Goal: Information Seeking & Learning: Learn about a topic

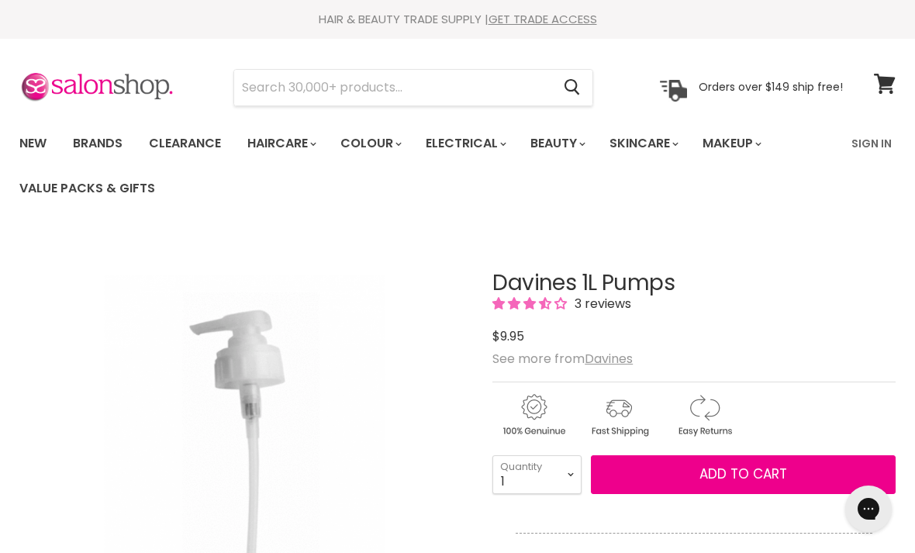
click at [497, 87] on input "Search" at bounding box center [392, 88] width 317 height 36
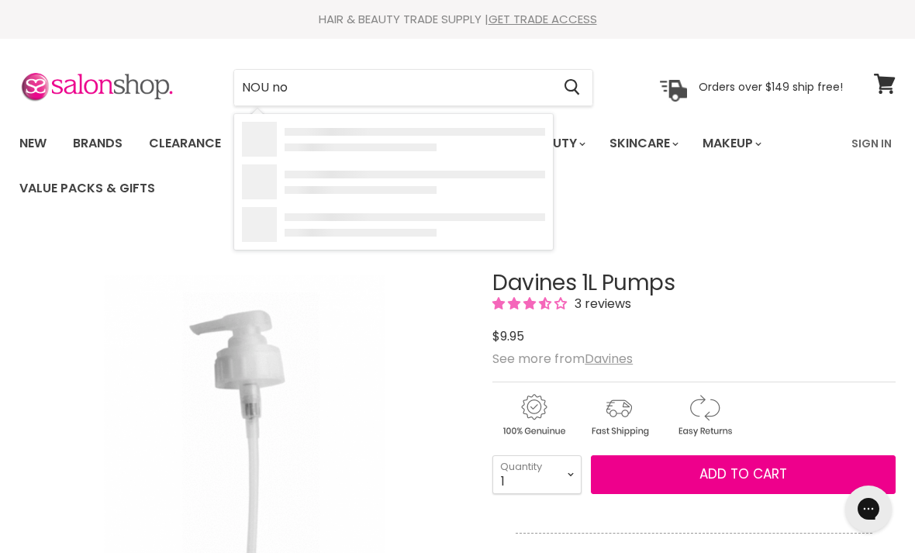
type input "NOU nou"
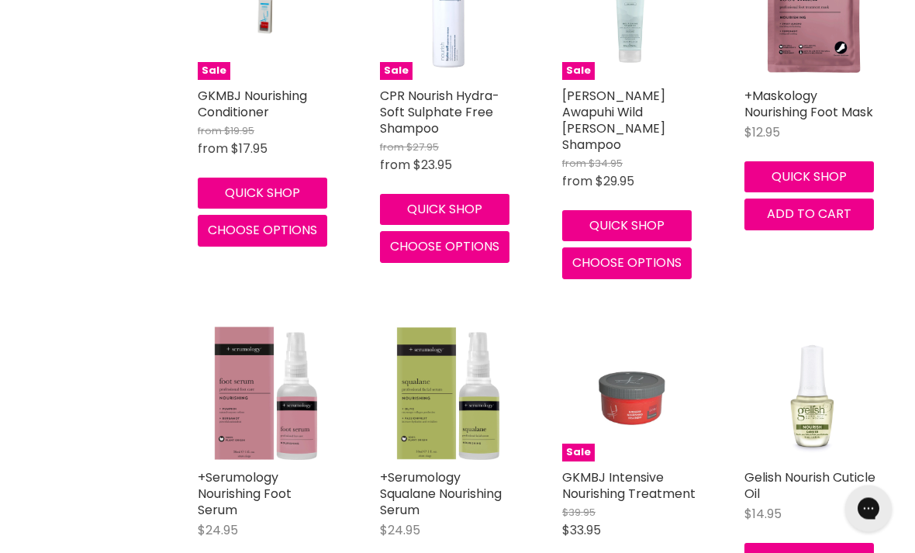
scroll to position [2667, 0]
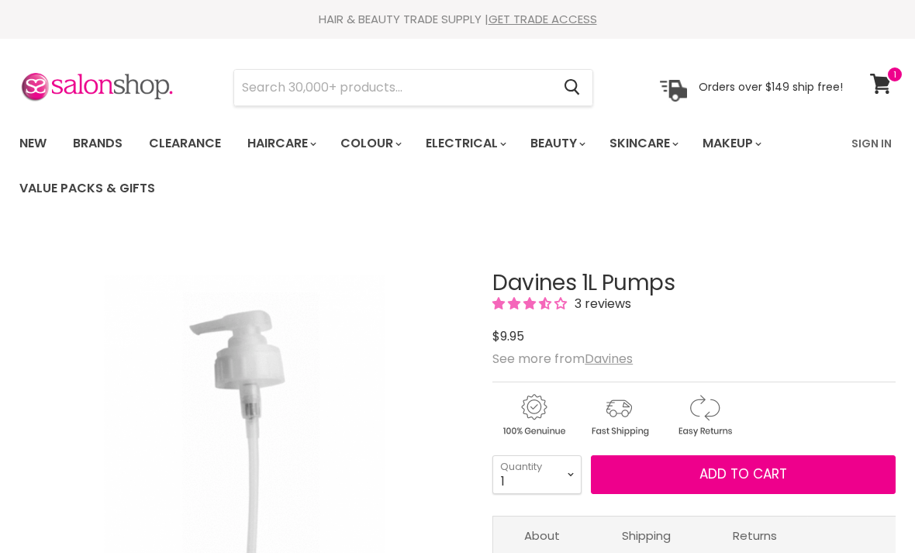
scroll to position [-2, 0]
